Goal: Transaction & Acquisition: Purchase product/service

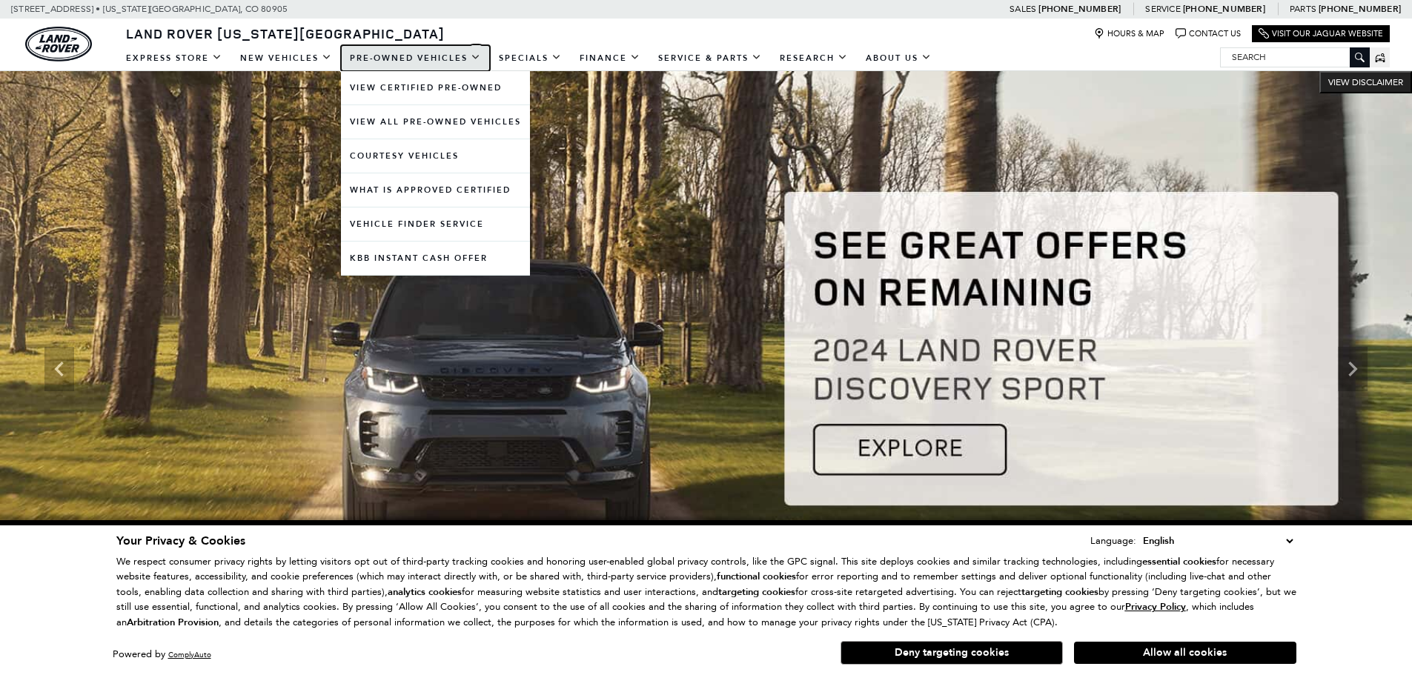
click at [412, 62] on link "Pre-Owned Vehicles" at bounding box center [415, 58] width 149 height 26
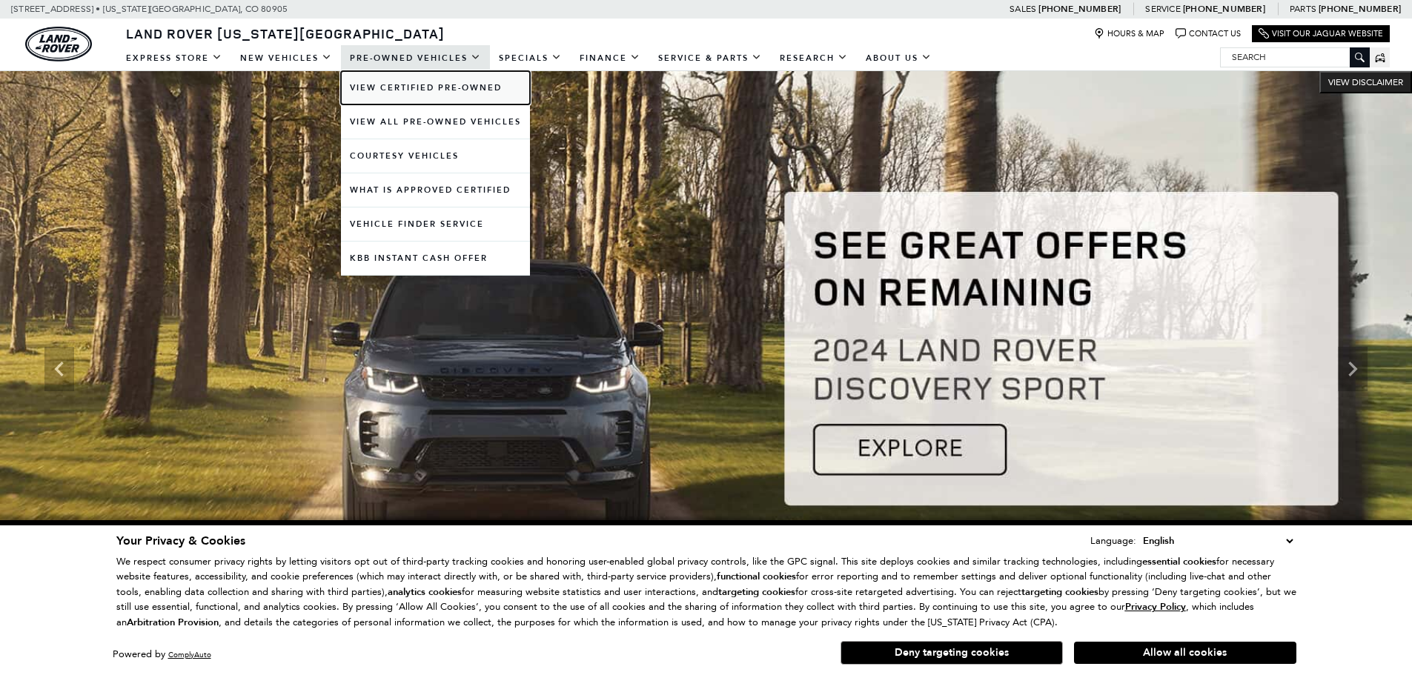
click at [415, 82] on link "View Certified Pre-Owned" at bounding box center [435, 87] width 189 height 33
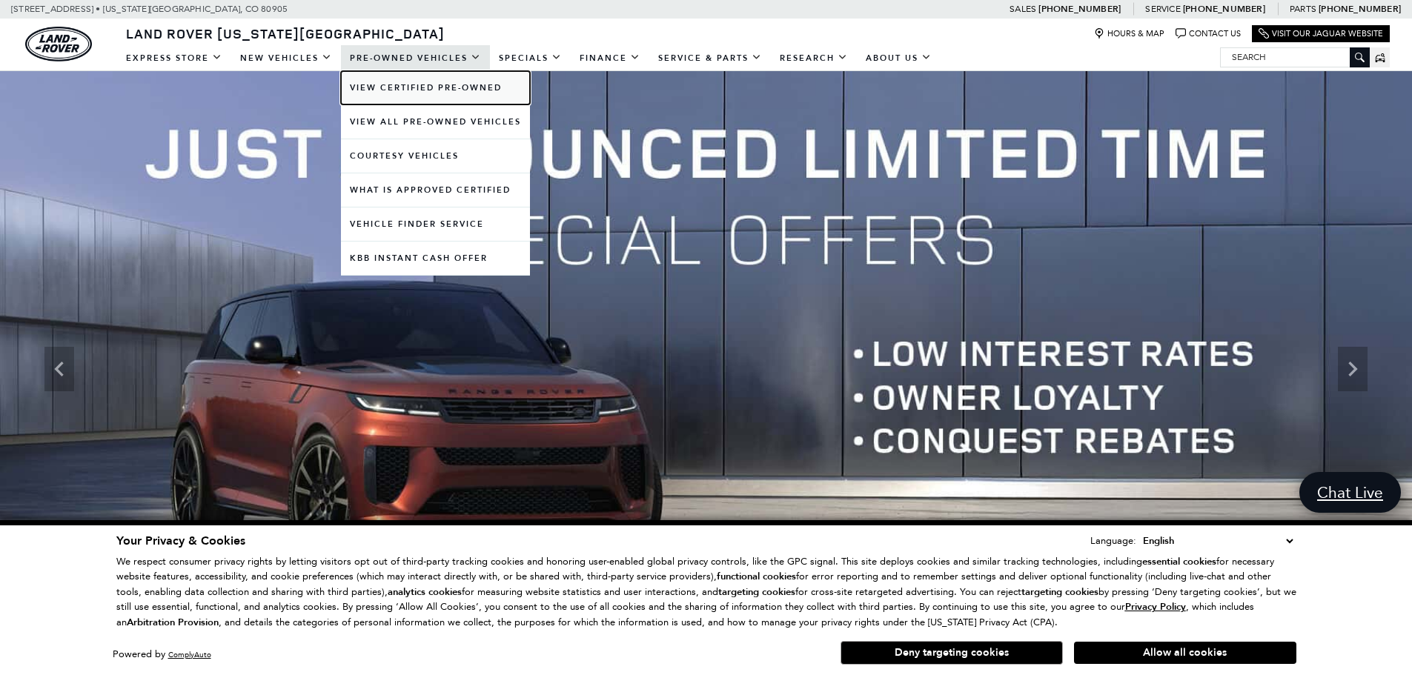
click at [463, 90] on link "View Certified Pre-Owned" at bounding box center [435, 87] width 189 height 33
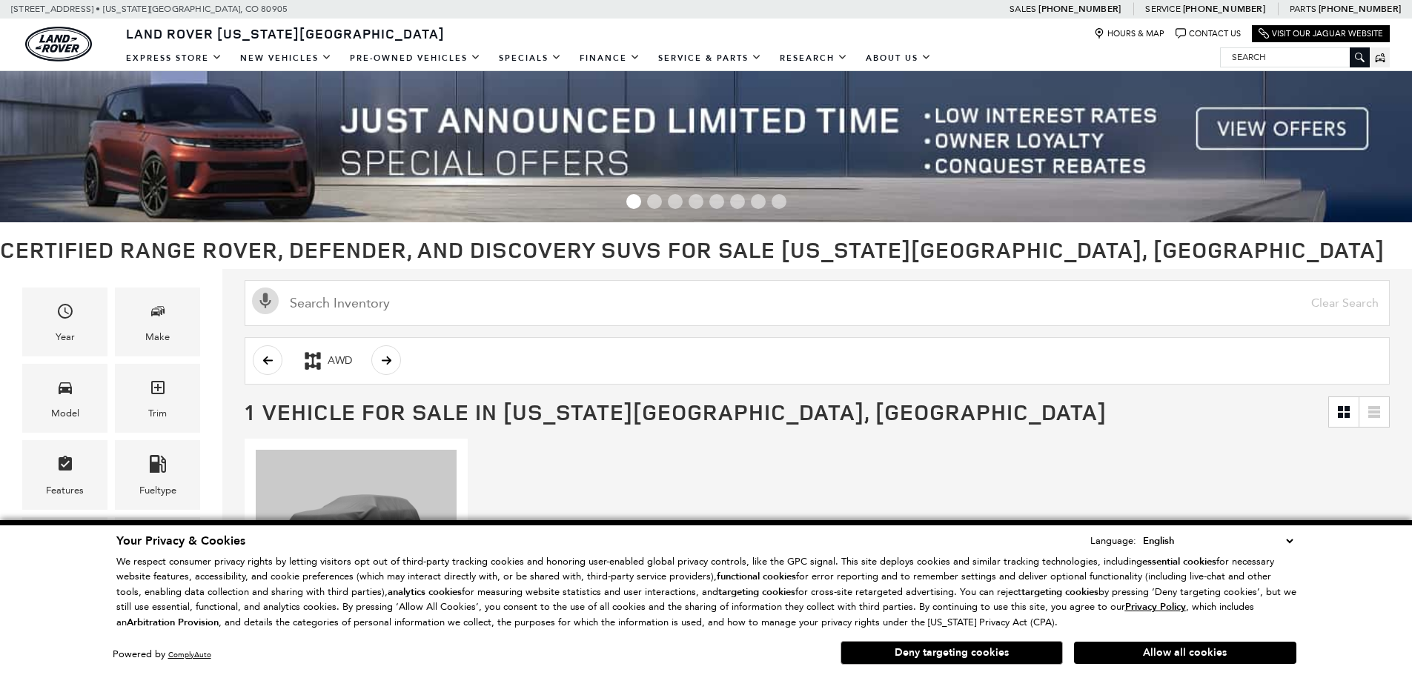
click at [1139, 652] on button "Allow all cookies" at bounding box center [1185, 653] width 222 height 22
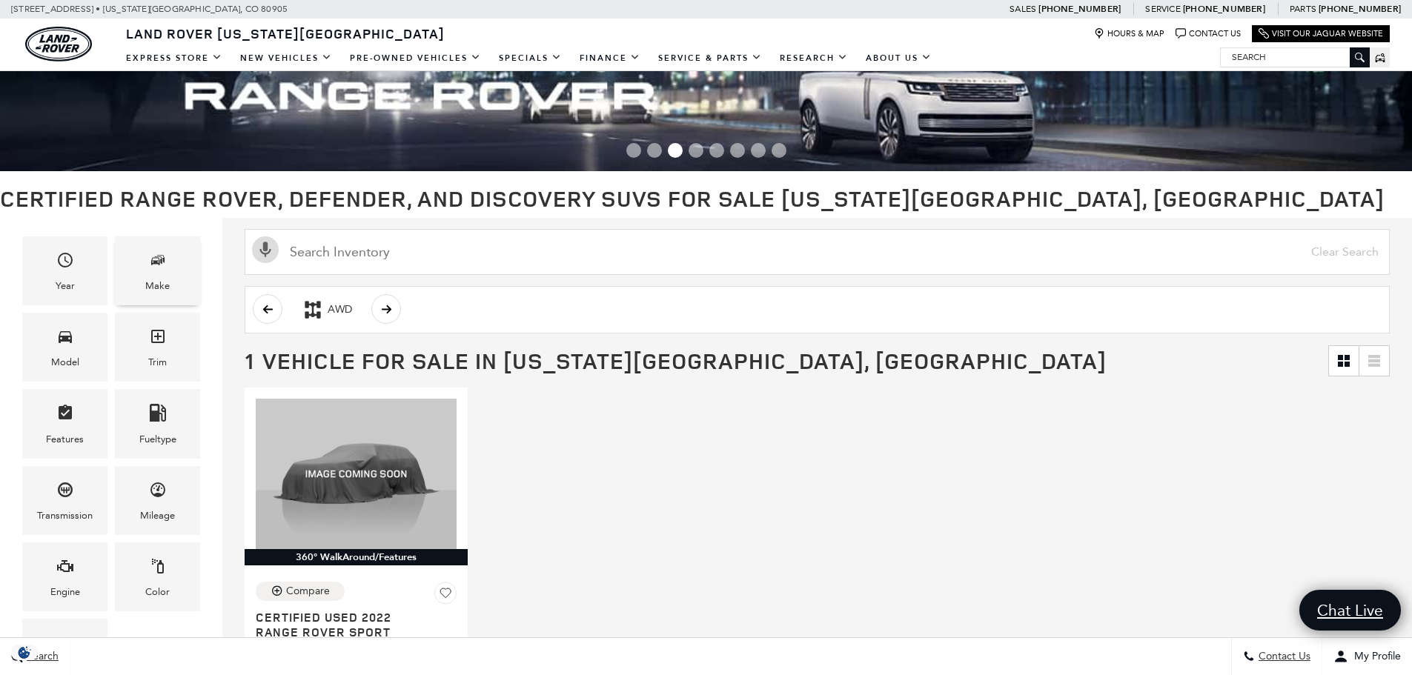
click at [158, 282] on div "Make" at bounding box center [157, 286] width 24 height 16
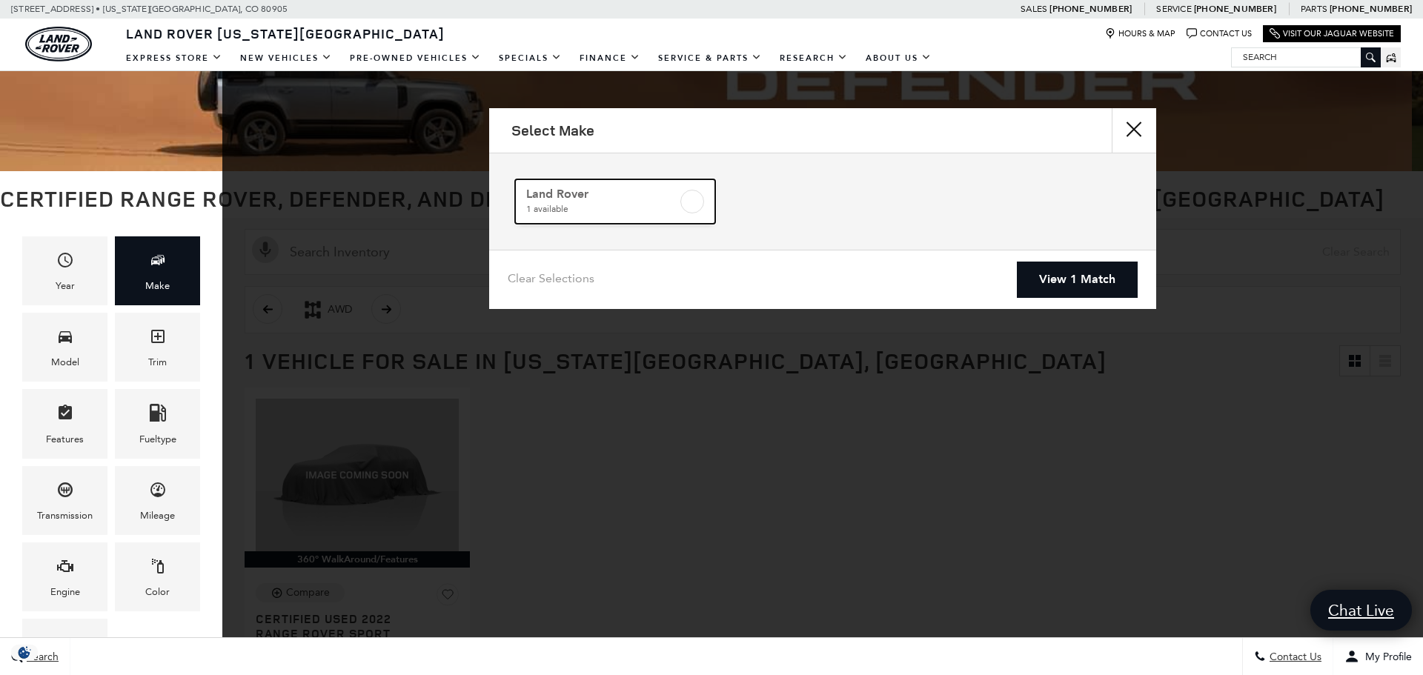
click at [639, 213] on span "1 available" at bounding box center [601, 209] width 151 height 15
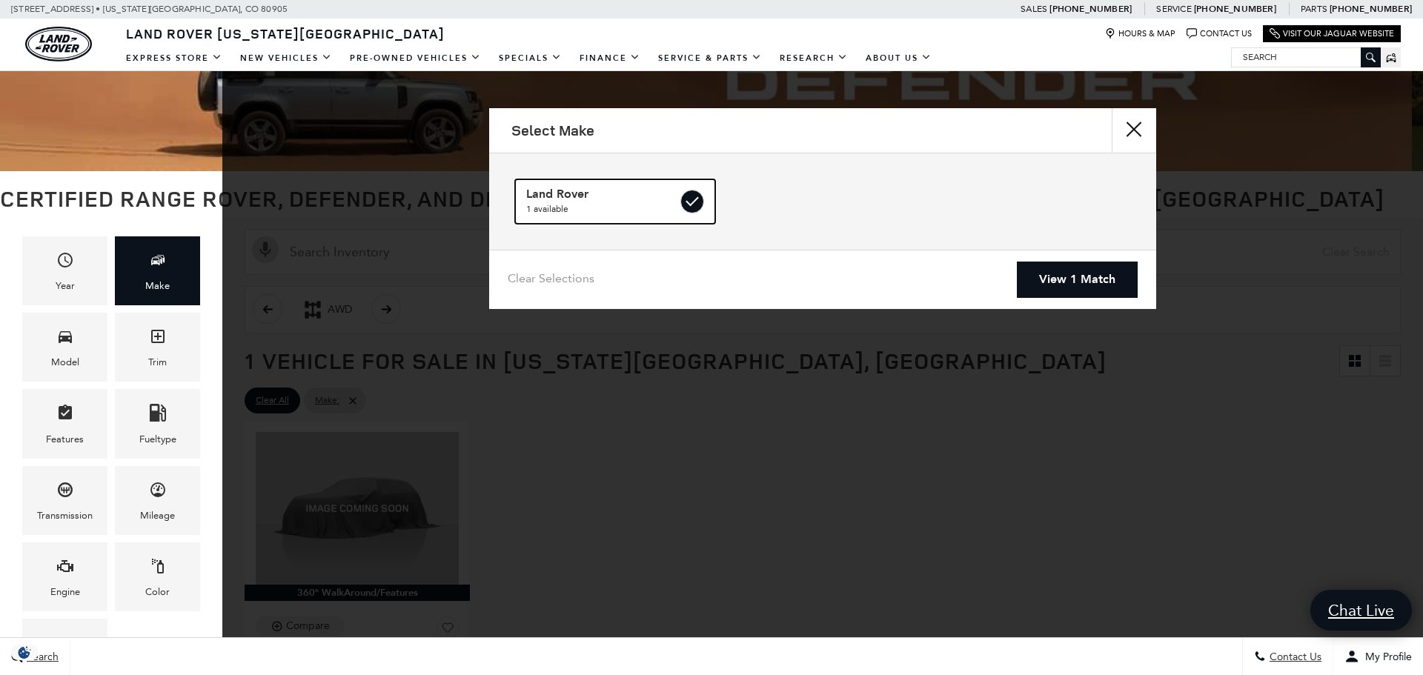
checkbox input "true"
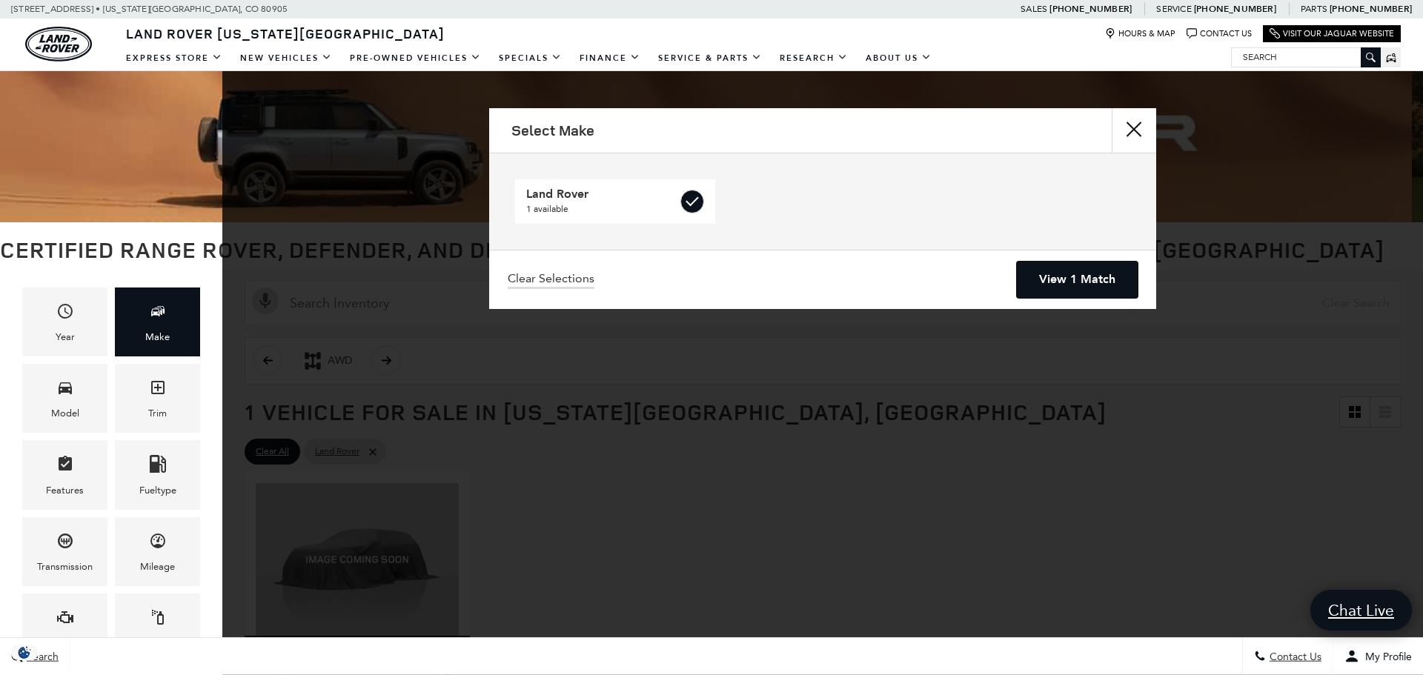
click at [1124, 287] on link "View 1 Match" at bounding box center [1077, 280] width 121 height 36
